Goal: Transaction & Acquisition: Purchase product/service

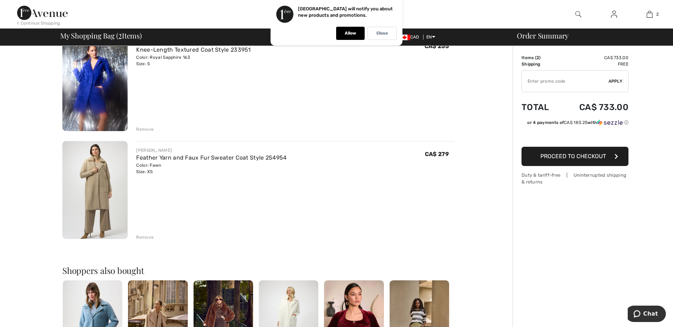
click at [149, 241] on div "Remove" at bounding box center [144, 237] width 17 height 6
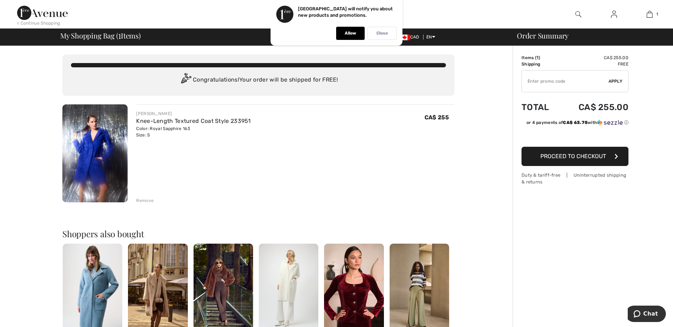
click at [384, 34] on p "Close" at bounding box center [381, 33] width 11 height 5
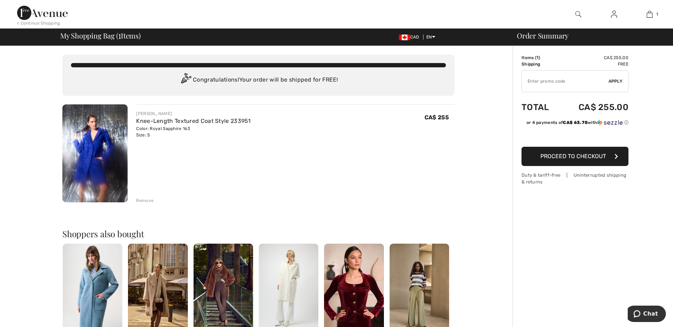
click at [577, 12] on img at bounding box center [578, 14] width 6 height 9
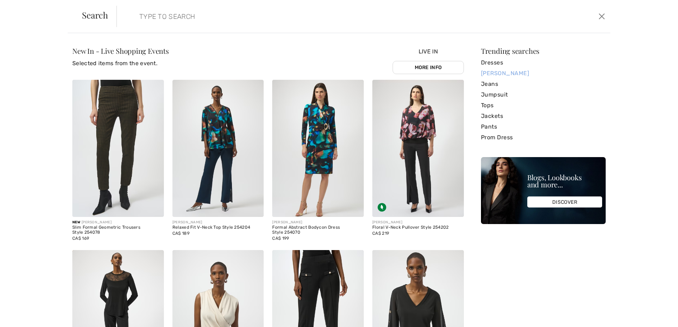
click at [501, 74] on link "[PERSON_NAME]" at bounding box center [543, 73] width 125 height 11
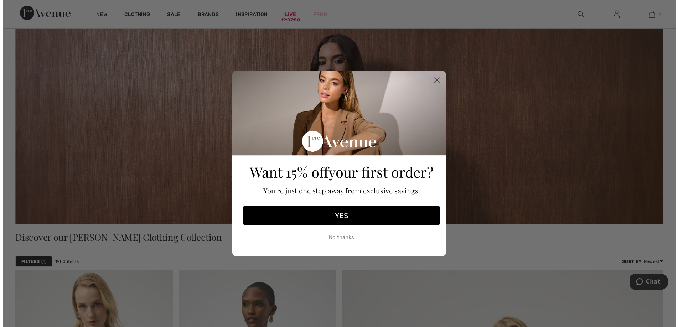
scroll to position [107, 0]
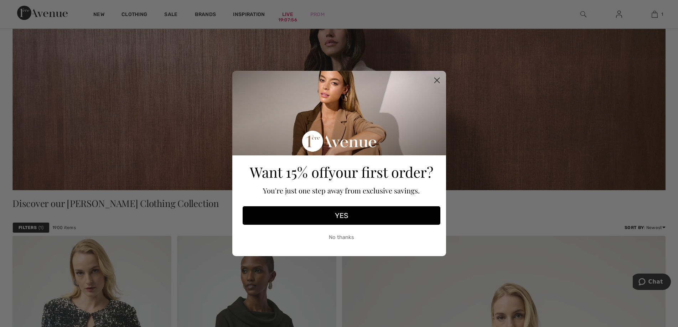
click at [438, 79] on icon "Close dialog" at bounding box center [436, 80] width 5 height 5
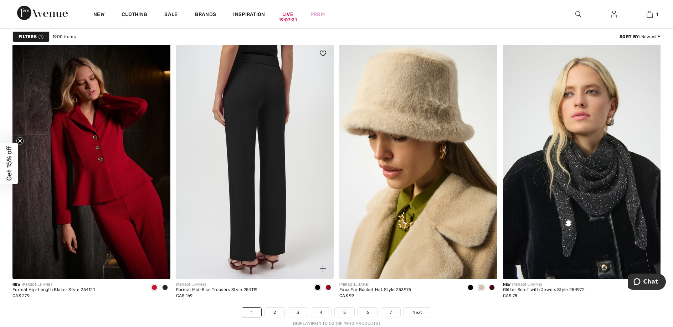
scroll to position [4204, 0]
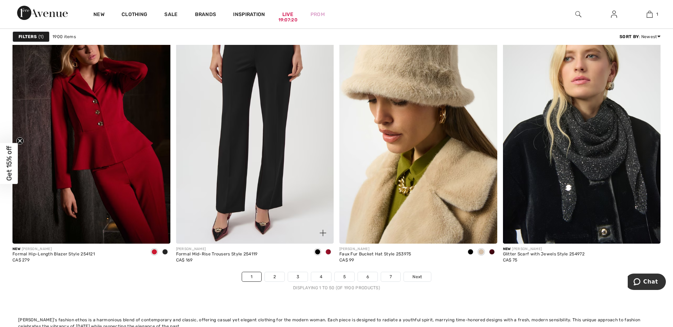
click at [328, 255] on span at bounding box center [328, 252] width 6 height 6
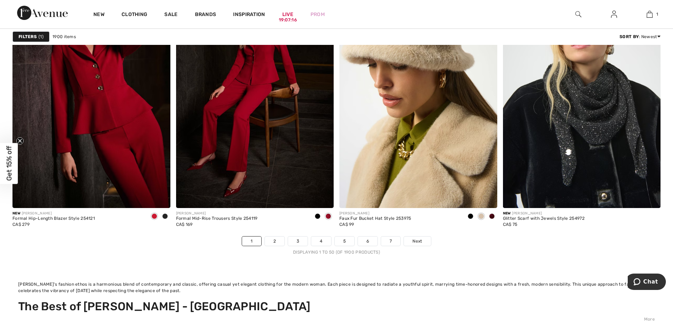
scroll to position [4347, 0]
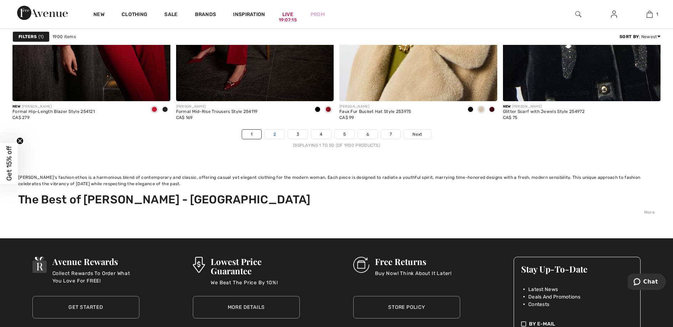
click at [267, 139] on link "2" at bounding box center [275, 134] width 20 height 9
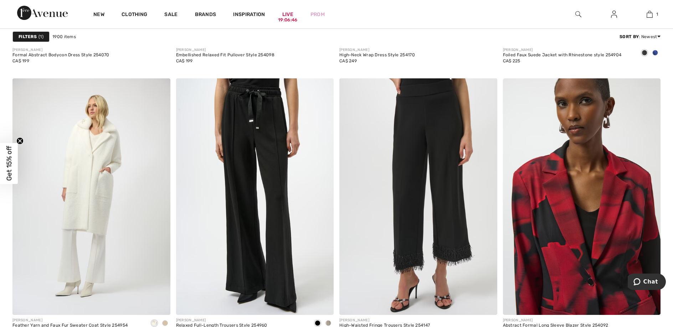
scroll to position [4204, 0]
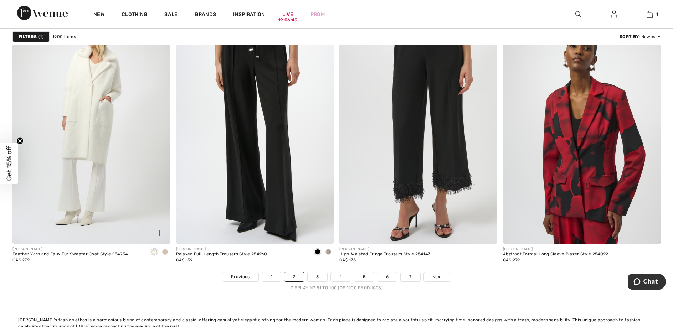
click at [164, 255] on span at bounding box center [165, 252] width 6 height 6
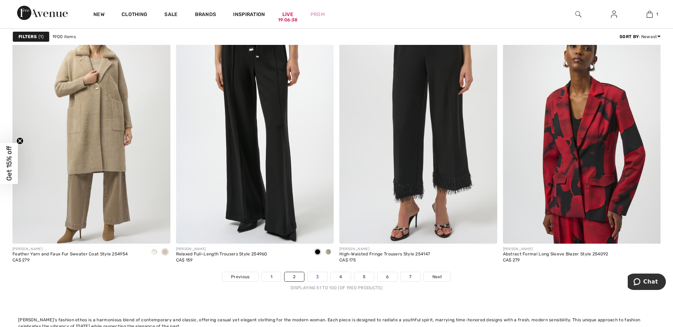
click at [319, 281] on link "3" at bounding box center [317, 276] width 20 height 9
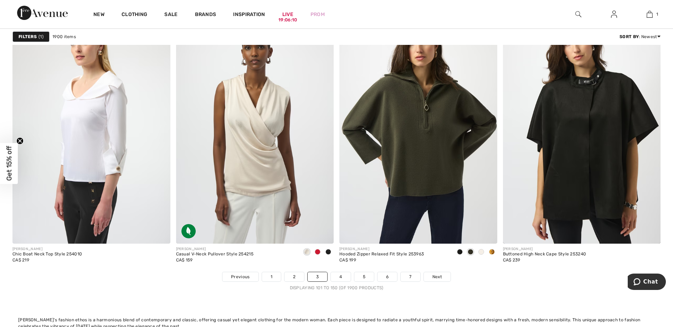
scroll to position [4240, 0]
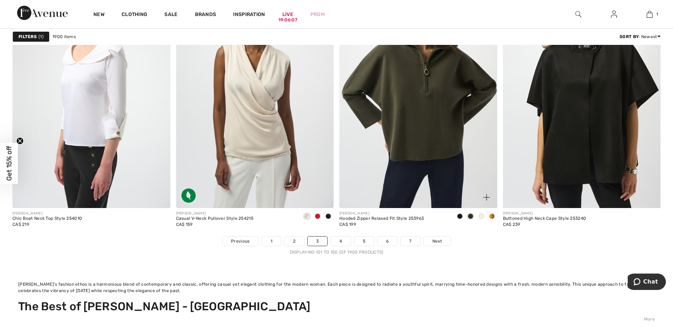
click at [480, 219] on span at bounding box center [481, 216] width 6 height 6
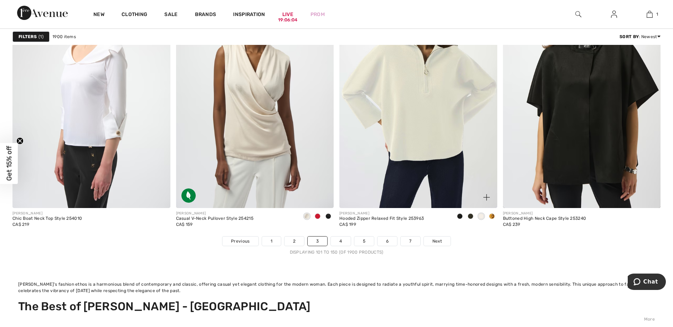
click at [492, 219] on span at bounding box center [492, 216] width 6 height 6
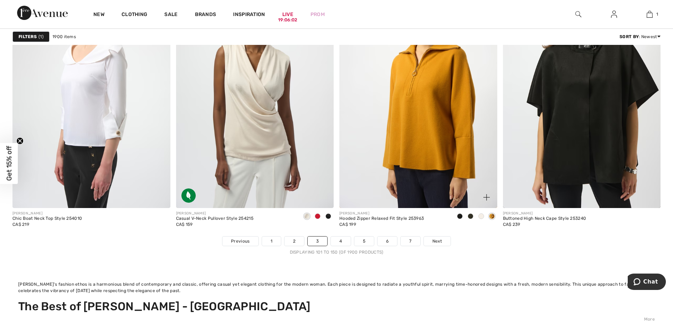
click at [460, 219] on span at bounding box center [460, 216] width 6 height 6
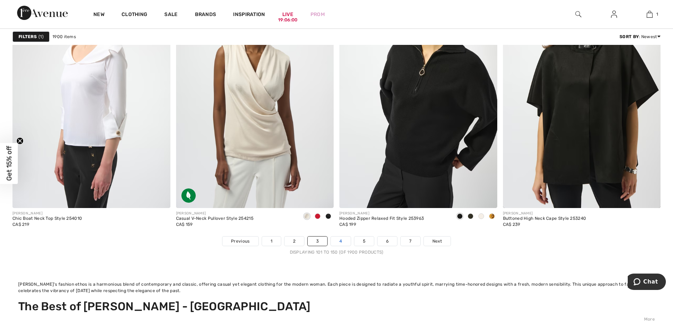
click at [342, 246] on link "4" at bounding box center [341, 241] width 20 height 9
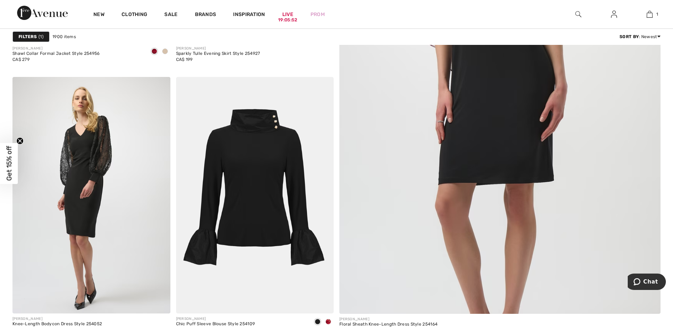
scroll to position [606, 0]
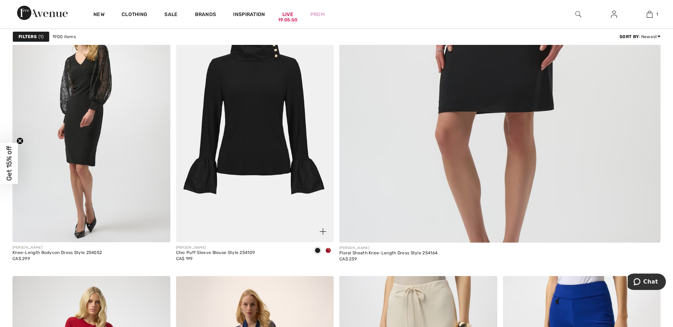
click at [328, 253] on span at bounding box center [328, 251] width 6 height 6
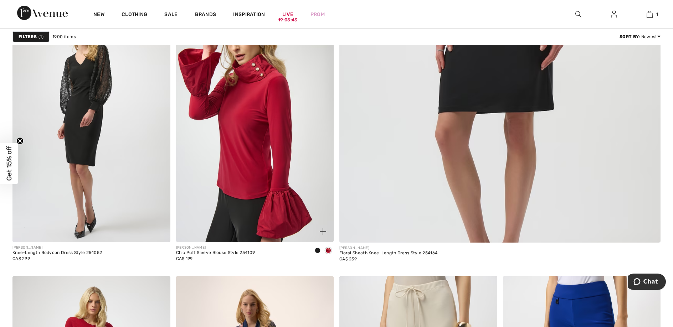
click at [316, 253] on span at bounding box center [318, 251] width 6 height 6
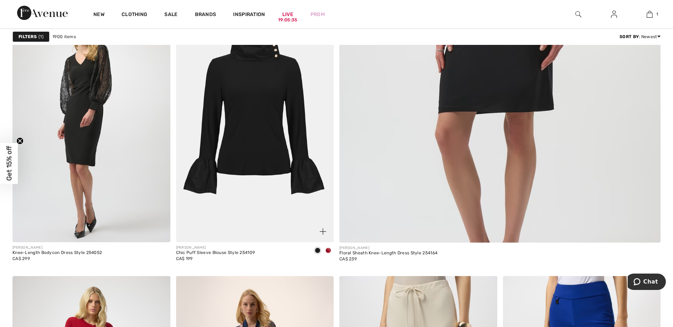
click at [257, 185] on img at bounding box center [255, 124] width 158 height 237
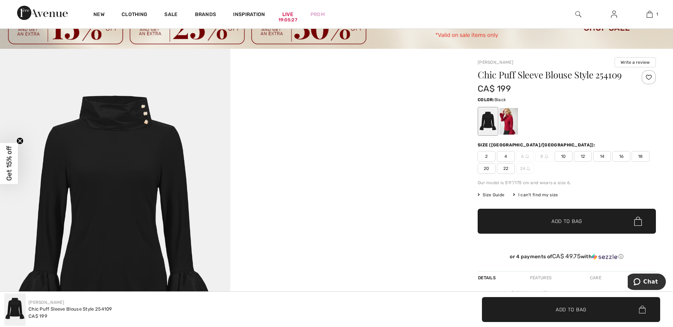
click at [492, 125] on div at bounding box center [488, 121] width 19 height 27
click at [513, 121] on div at bounding box center [508, 121] width 19 height 27
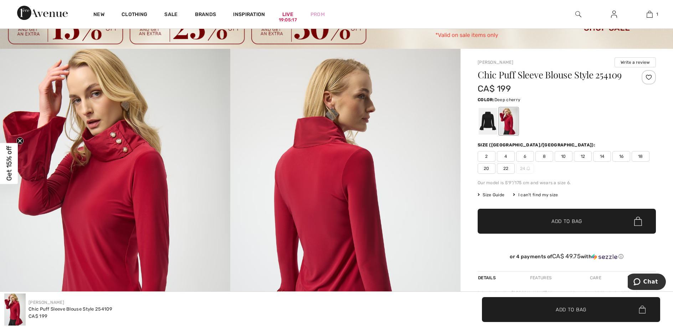
click at [526, 160] on span "6" at bounding box center [525, 156] width 18 height 11
click at [559, 231] on span "✔ Added to Bag Add to Bag" at bounding box center [566, 221] width 178 height 25
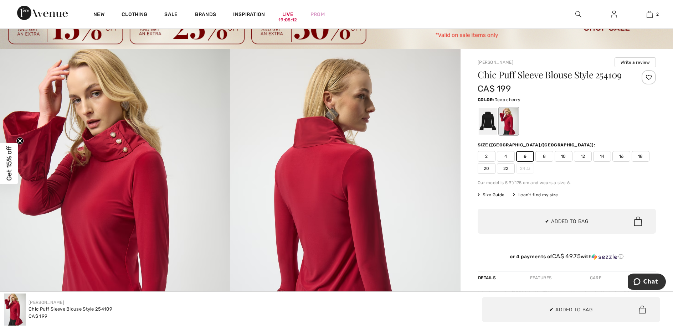
click at [591, 183] on div "Chic Puff Sleeve Blouse Style 254109 CA$ 199 Color: Deep cherry Size (CA/US): 2…" at bounding box center [566, 170] width 178 height 201
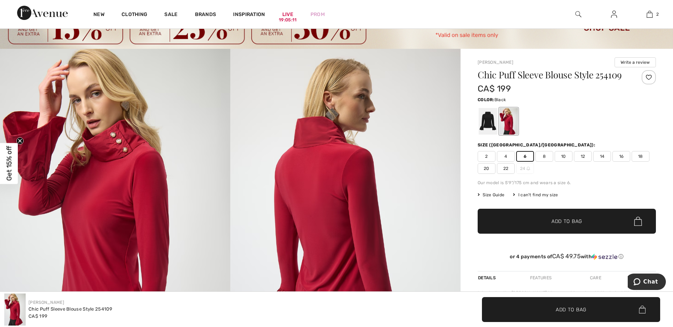
click at [487, 125] on div at bounding box center [488, 121] width 19 height 27
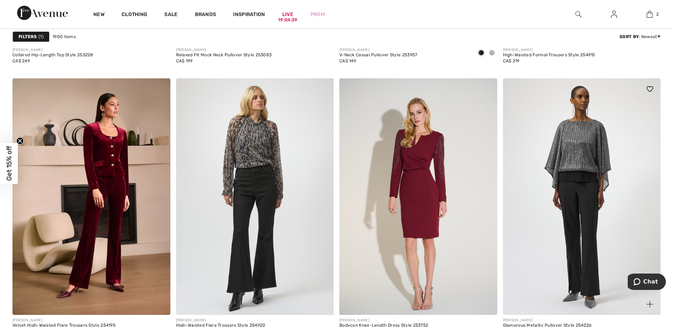
scroll to position [4311, 0]
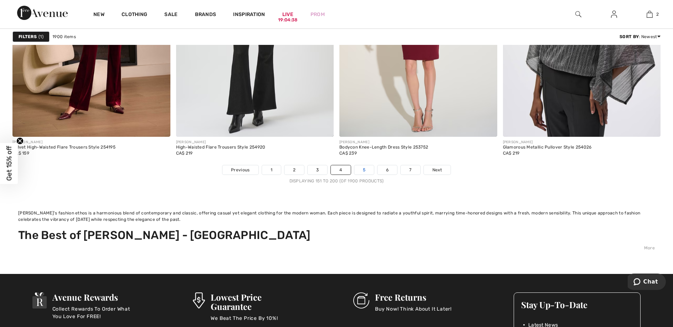
click at [362, 175] on link "5" at bounding box center [364, 169] width 20 height 9
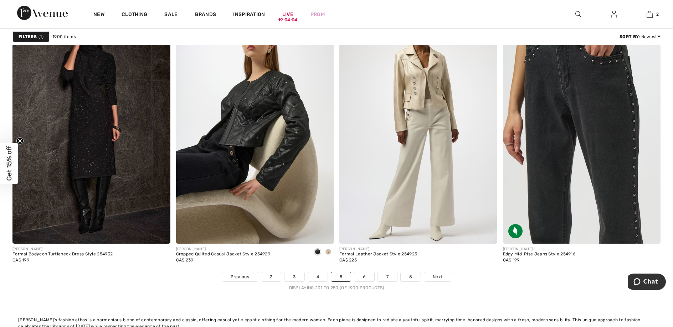
scroll to position [4311, 0]
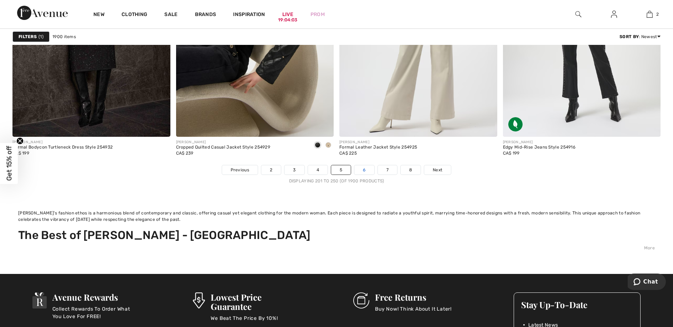
click at [365, 175] on link "6" at bounding box center [364, 169] width 20 height 9
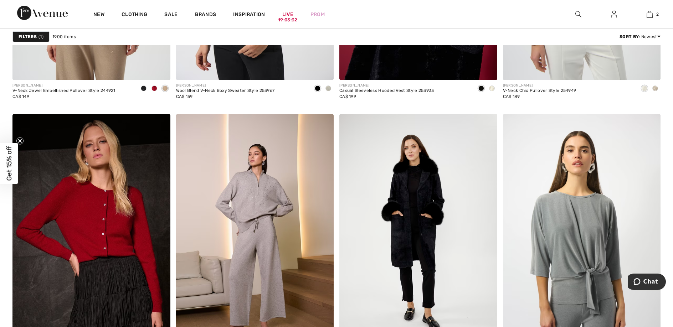
scroll to position [4240, 0]
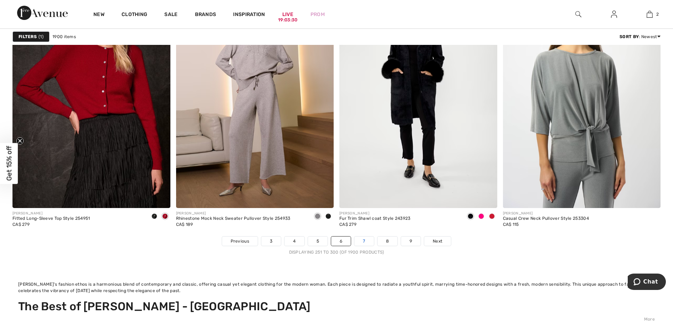
click at [370, 246] on link "7" at bounding box center [363, 241] width 19 height 9
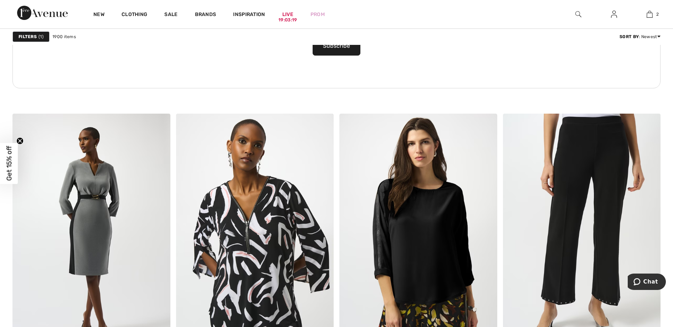
scroll to position [1568, 0]
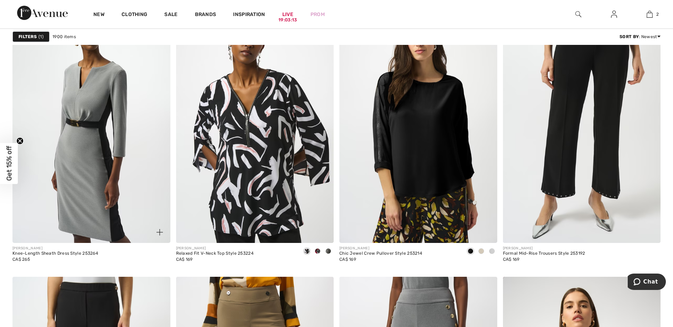
click at [75, 229] on img at bounding box center [91, 125] width 158 height 237
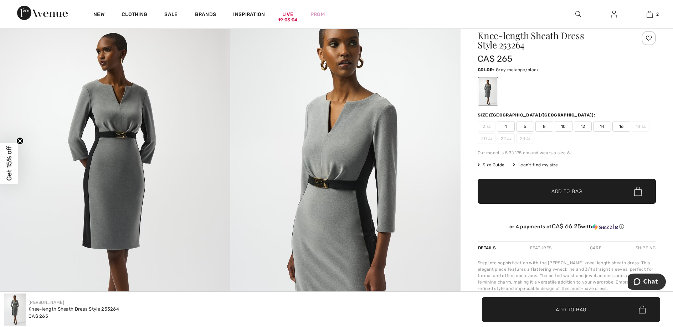
click at [527, 128] on span "6" at bounding box center [525, 126] width 18 height 11
click at [529, 198] on span "✔ Added to Bag Add to Bag" at bounding box center [566, 191] width 178 height 25
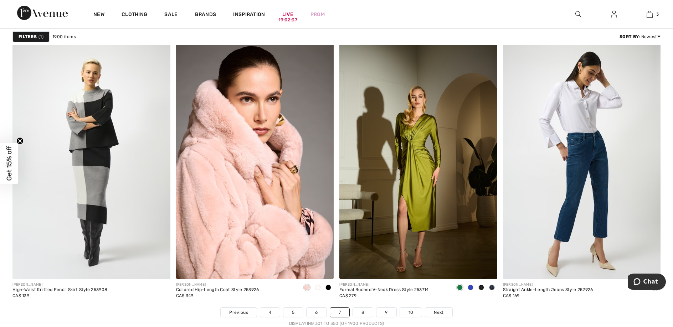
scroll to position [4311, 0]
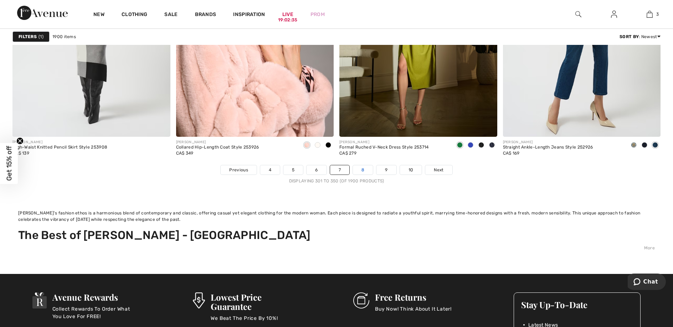
click at [364, 175] on link "8" at bounding box center [363, 169] width 20 height 9
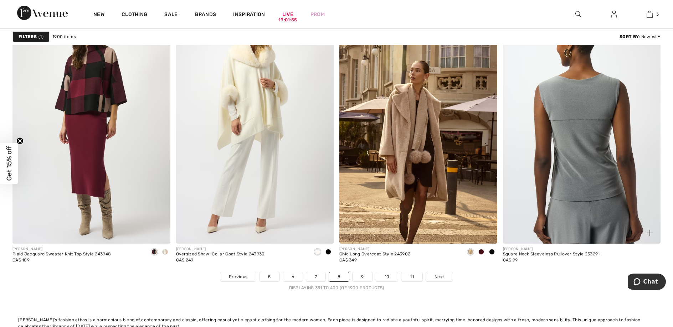
scroll to position [4347, 0]
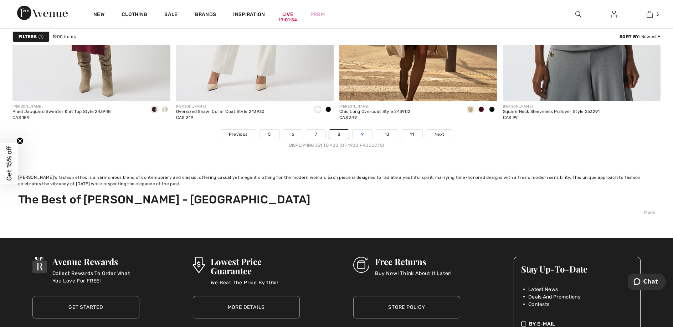
click at [363, 139] on link "9" at bounding box center [362, 134] width 20 height 9
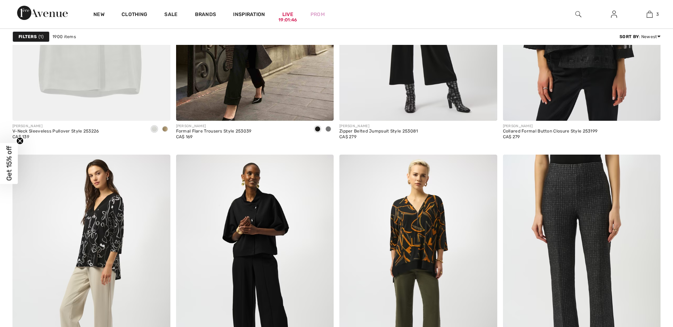
checkbox input "true"
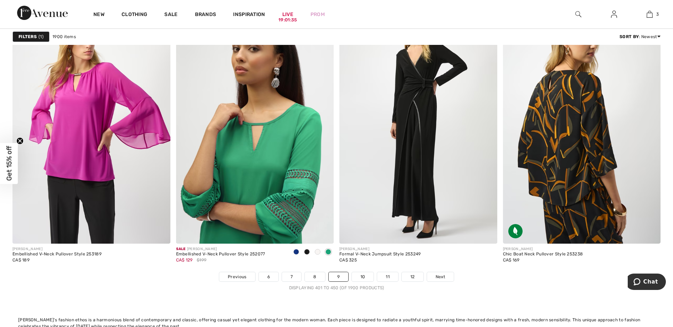
scroll to position [4383, 0]
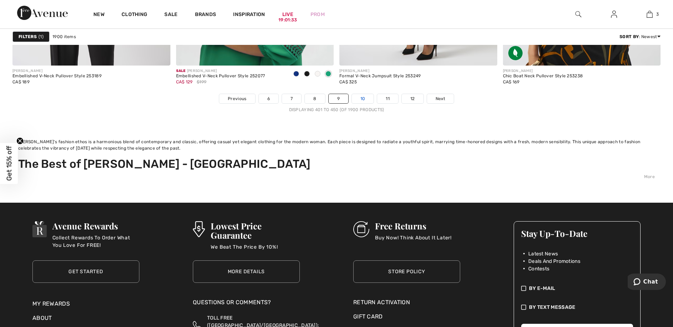
click at [363, 103] on link "10" at bounding box center [363, 98] width 22 height 9
